Goal: Information Seeking & Learning: Compare options

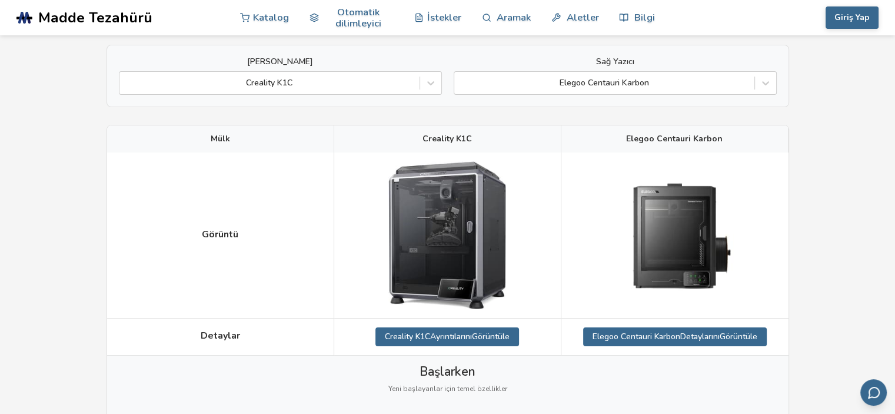
scroll to position [118, 0]
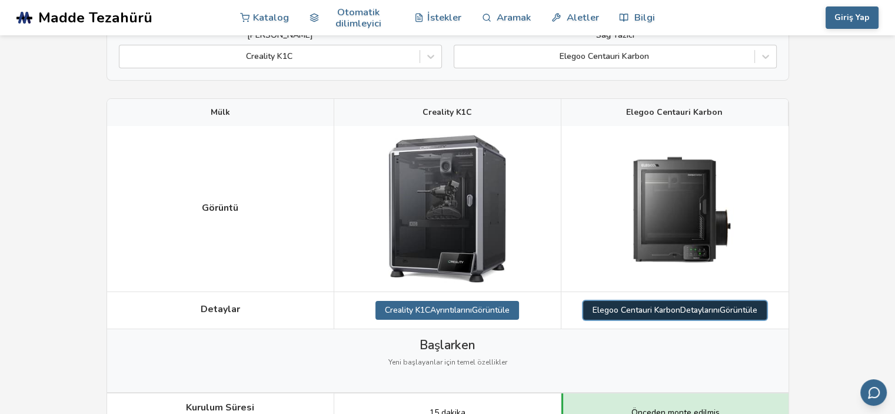
click at [668, 313] on font "Elegoo Centauri Karbon" at bounding box center [637, 309] width 88 height 11
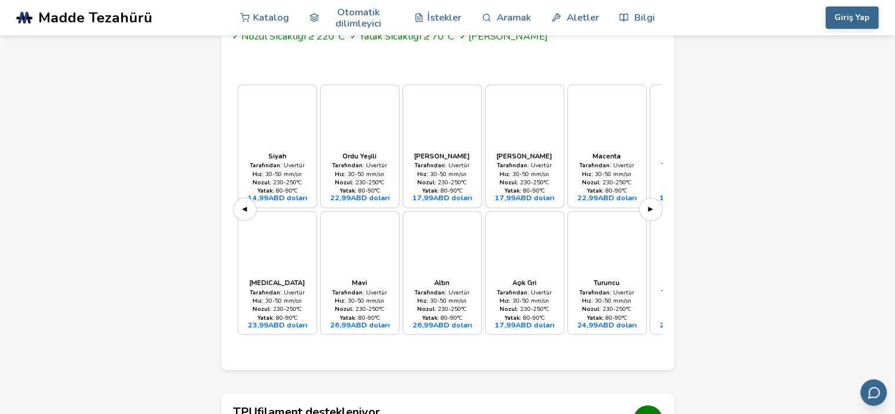
scroll to position [1648, 0]
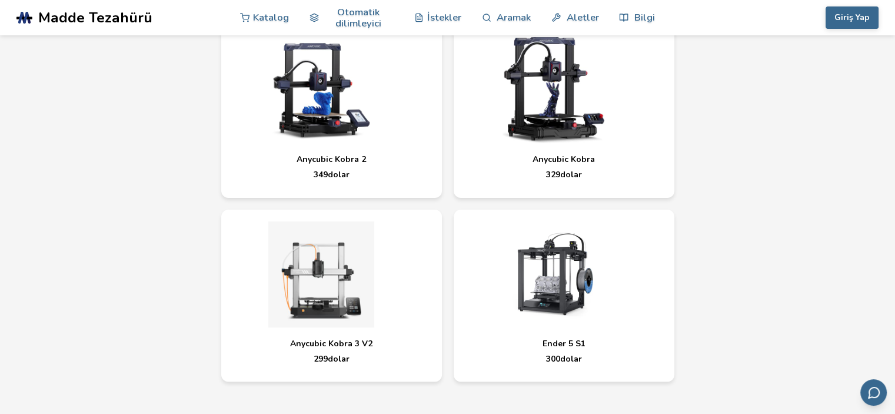
scroll to position [4880, 0]
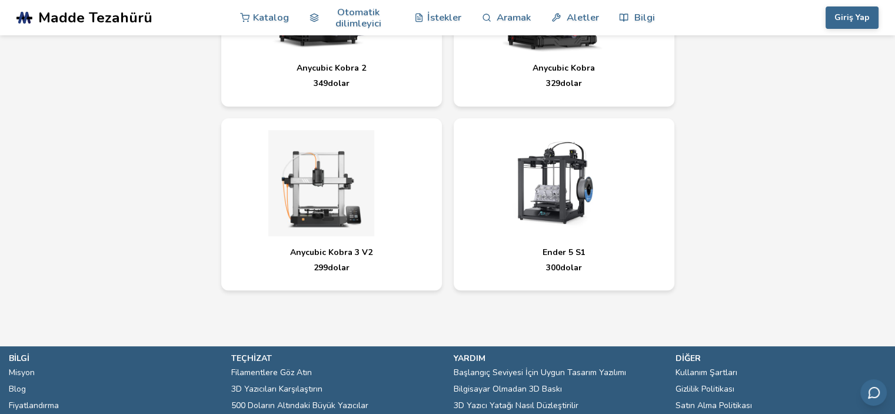
click at [553, 205] on img at bounding box center [554, 183] width 177 height 106
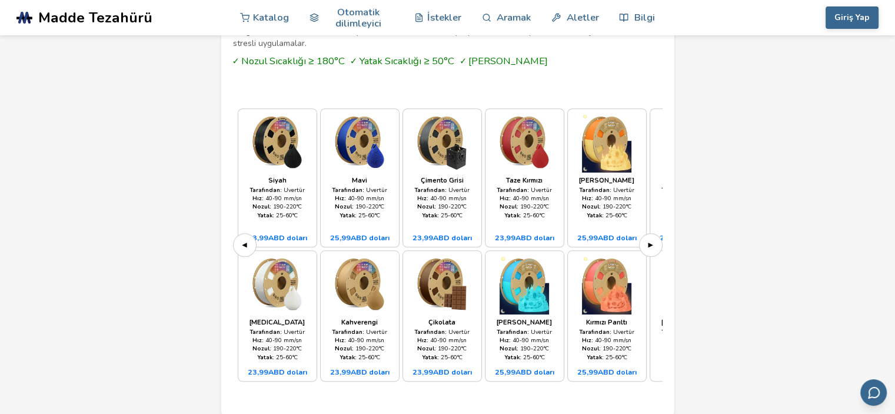
scroll to position [1001, 0]
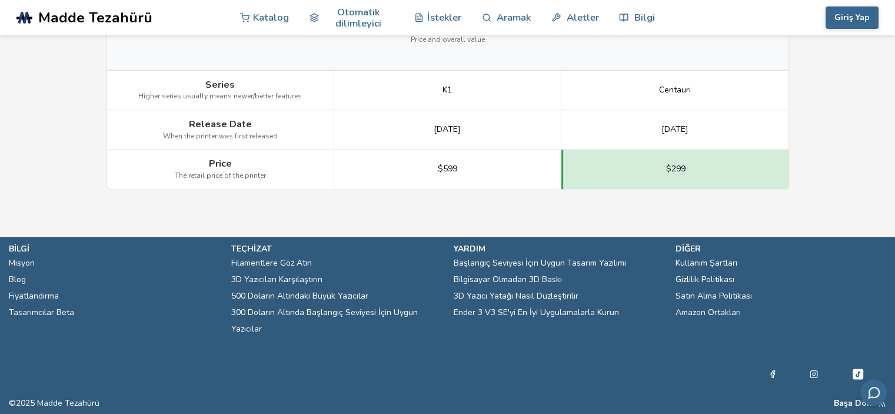
scroll to position [118, 0]
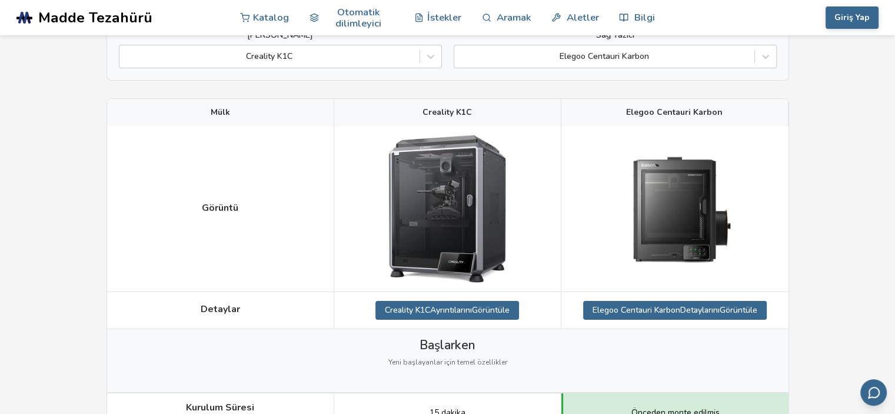
click at [489, 236] on img at bounding box center [447, 209] width 118 height 148
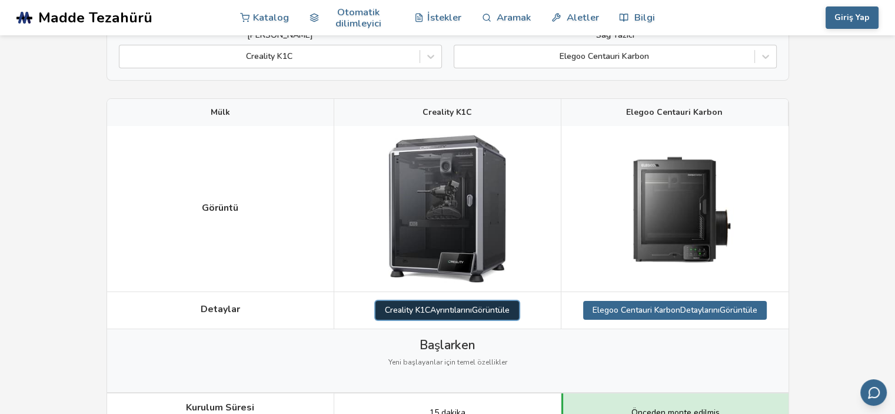
click at [449, 310] on font "Ayrıntılarını" at bounding box center [451, 309] width 42 height 11
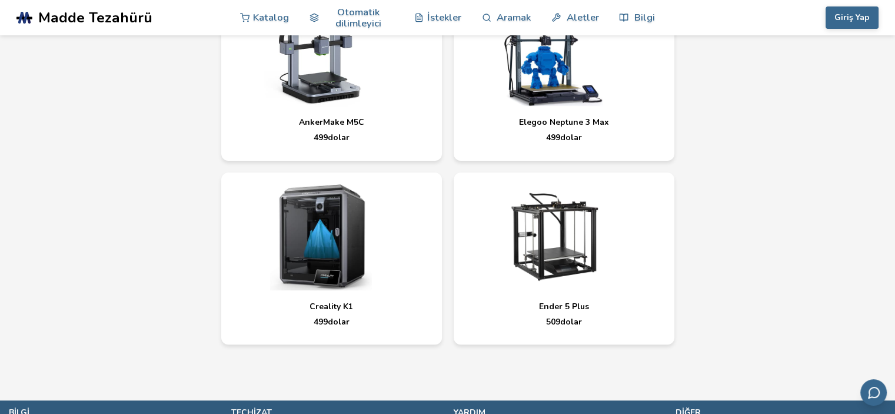
scroll to position [4826, 0]
